Goal: Task Accomplishment & Management: Manage account settings

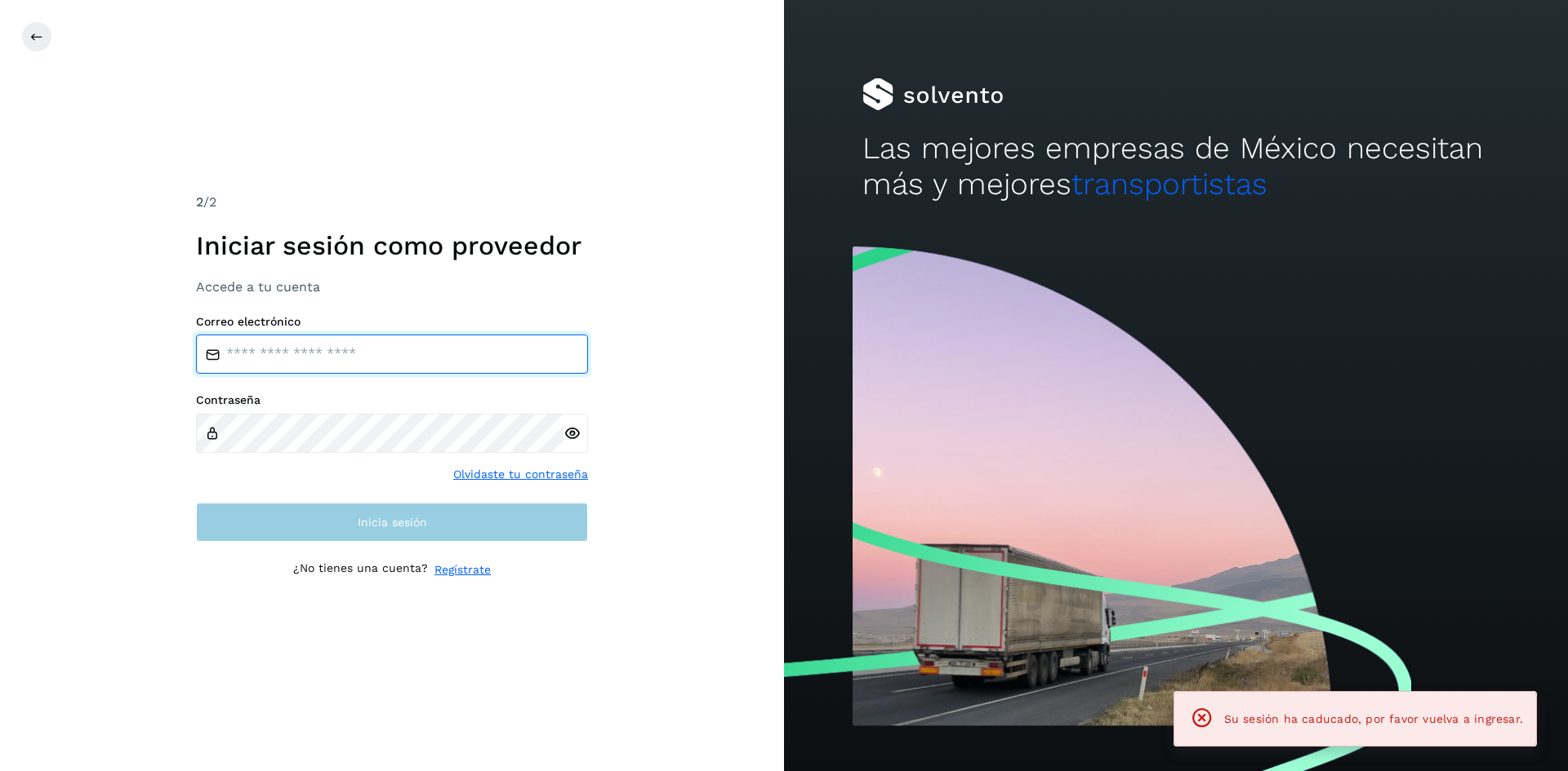
type input "**********"
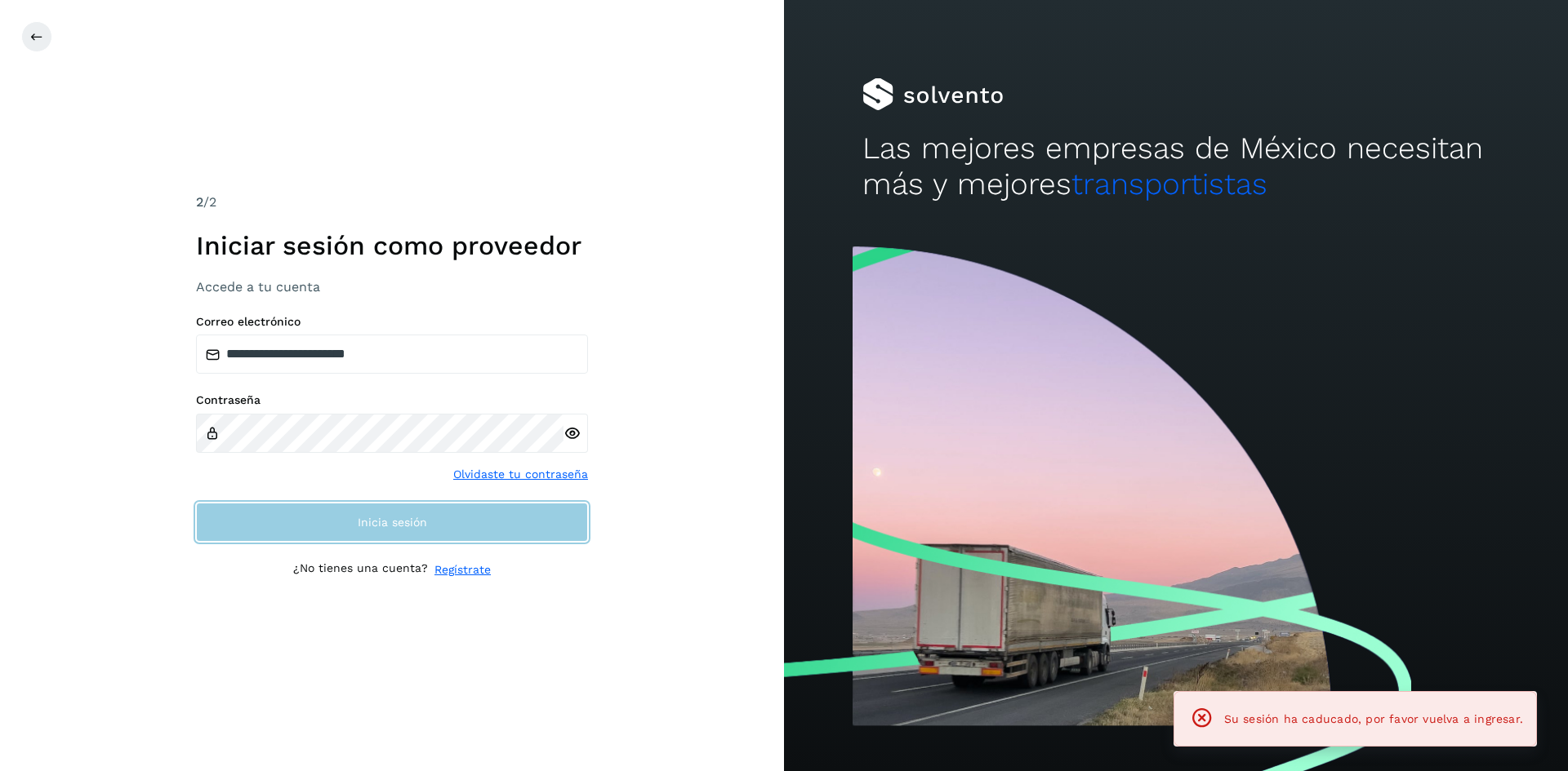
click at [419, 532] on button "Inicia sesión" at bounding box center [392, 522] width 392 height 40
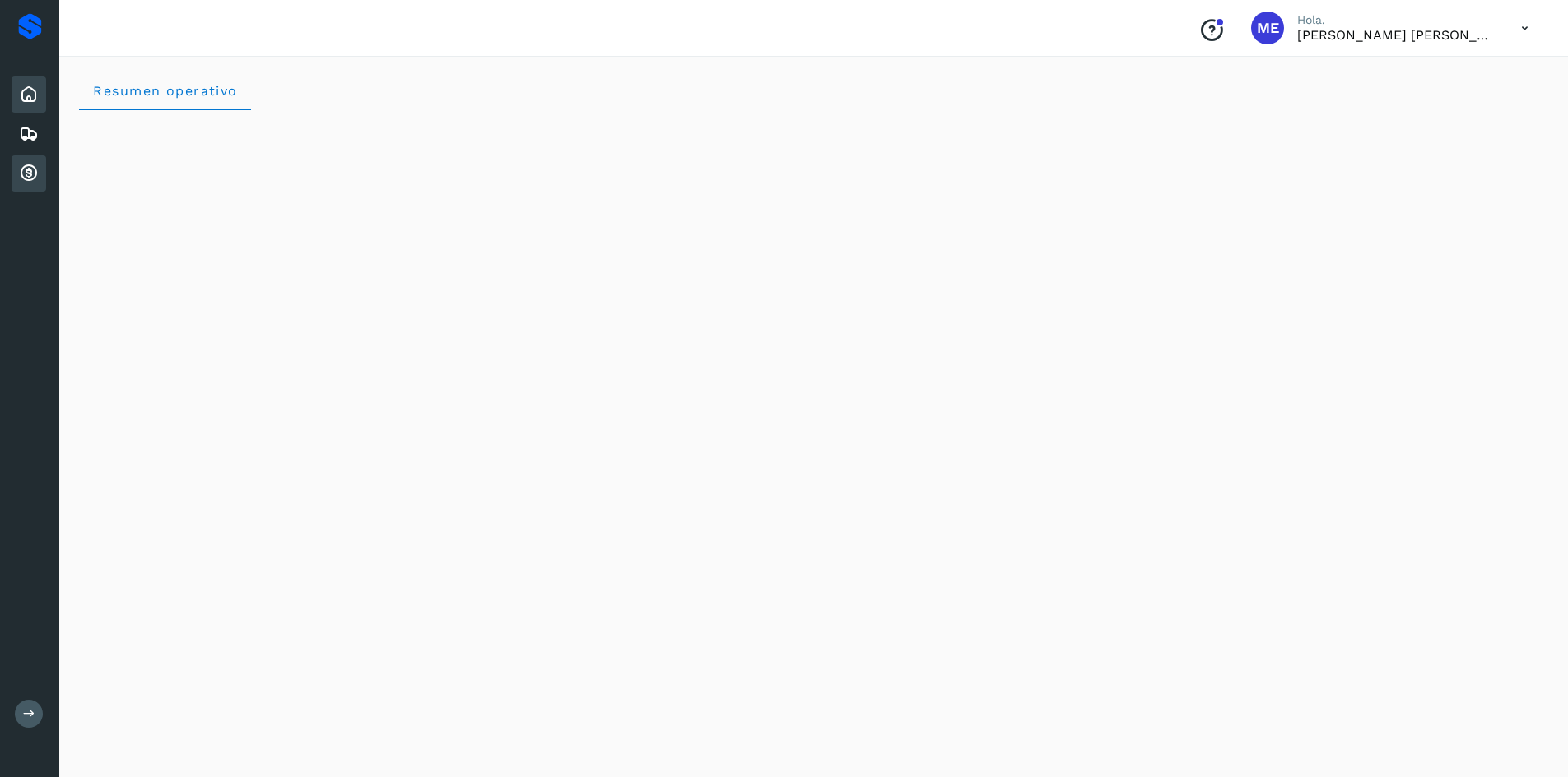
click at [26, 174] on icon at bounding box center [28, 173] width 19 height 19
